Goal: Transaction & Acquisition: Purchase product/service

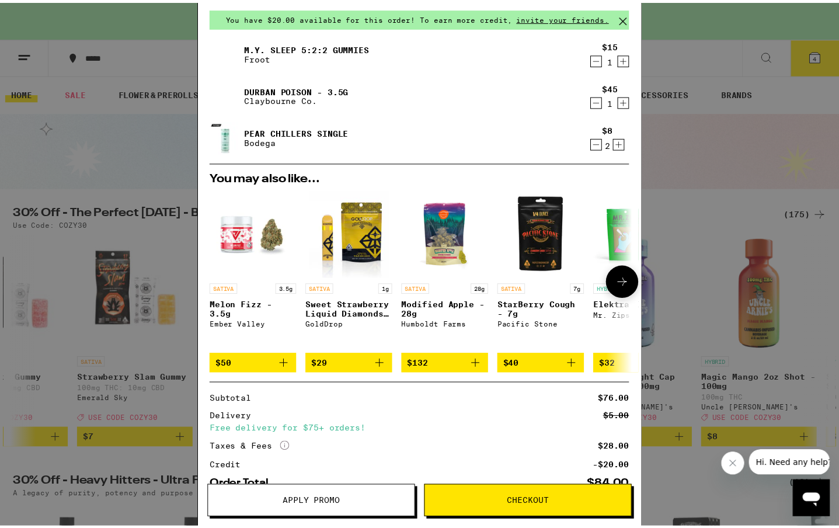
scroll to position [111, 0]
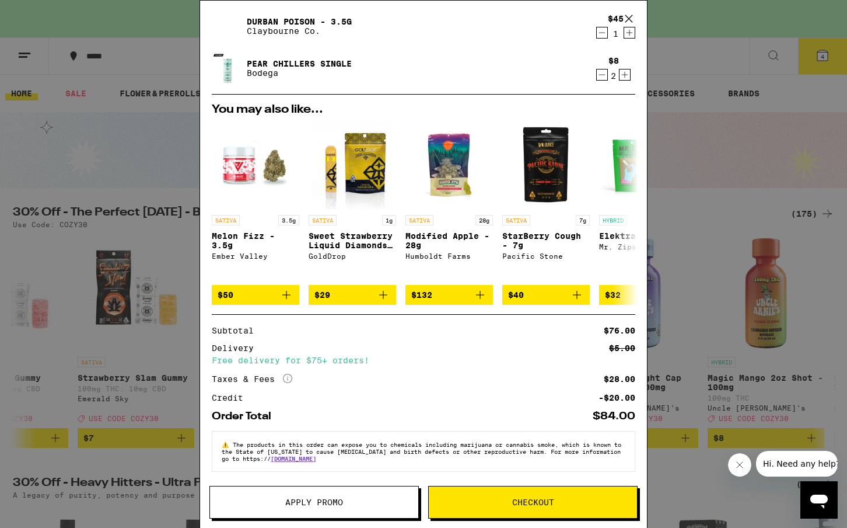
click at [698, 23] on div "Your Cart You have $20.00 available for this order! To earn more credit, invite…" at bounding box center [423, 264] width 847 height 528
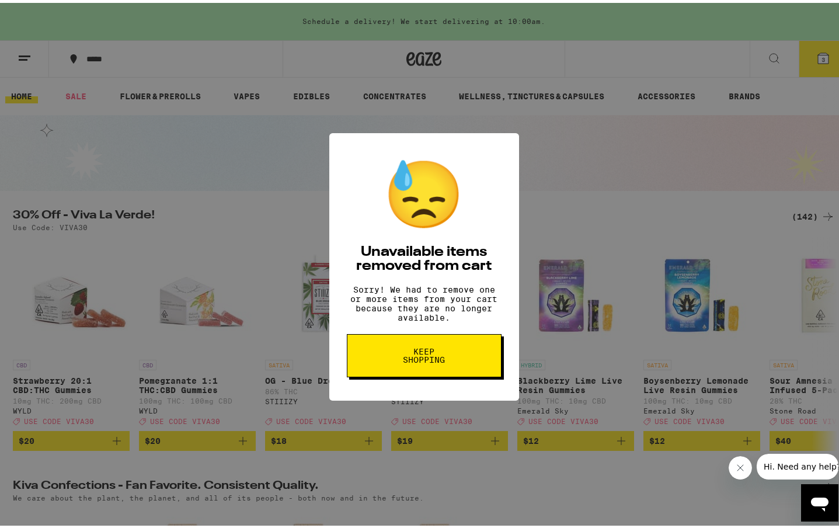
click at [470, 372] on button "Keep Shopping" at bounding box center [424, 352] width 155 height 43
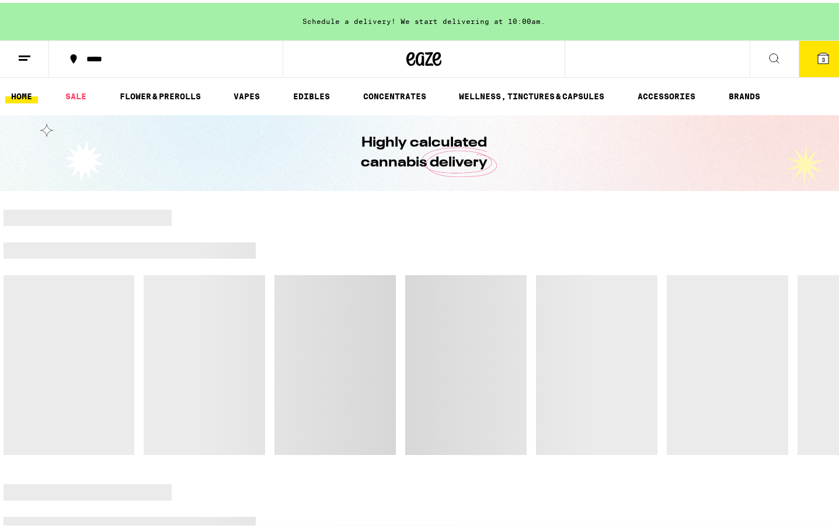
click at [804, 54] on button "3" at bounding box center [822, 56] width 49 height 36
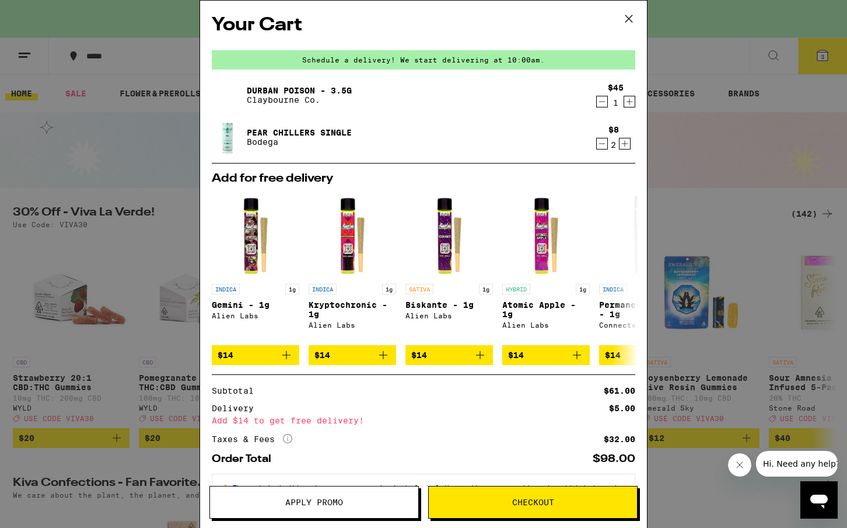
click at [631, 15] on icon at bounding box center [629, 19] width 18 height 18
